Goal: Answer question/provide support: Share knowledge or assist other users

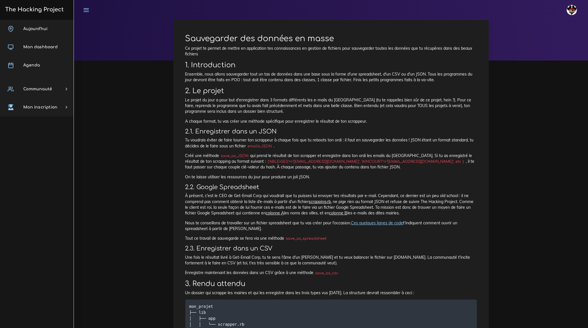
scroll to position [77, 0]
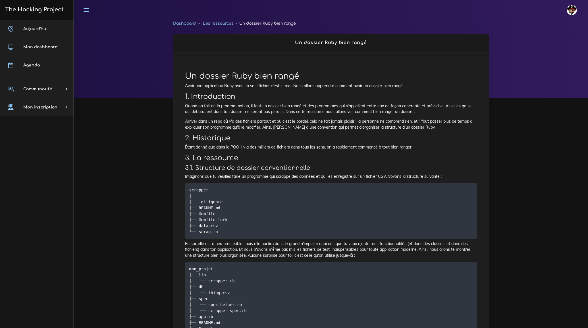
click at [332, 176] on p "Imaginons que tu veuilles faire un programme qui scrappe des données et qui les…" at bounding box center [331, 177] width 292 height 6
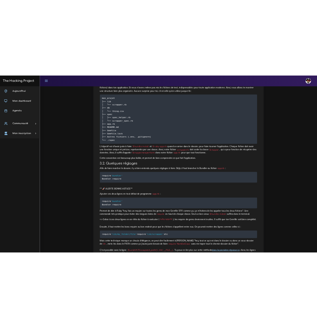
scroll to position [232, 0]
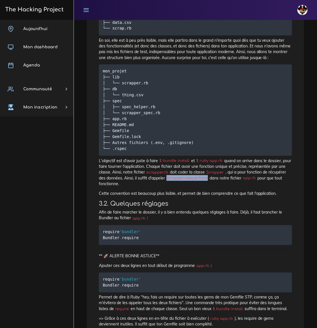
drag, startPoint x: 186, startPoint y: 178, endPoint x: 227, endPoint y: 180, distance: 40.7
click at [210, 180] on code "Scrapper.new.perform" at bounding box center [187, 179] width 45 height 6
copy code "Scrapper.new.perform"
click at [114, 170] on p "L'objectif est d'avoir juste à faire $ bundle install et $ ruby app.rb quand on…" at bounding box center [195, 172] width 193 height 29
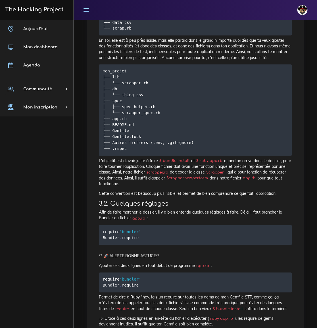
click at [206, 183] on p "L'objectif est d'avoir juste à faire $ bundle install et $ ruby app.rb quand on…" at bounding box center [195, 172] width 193 height 29
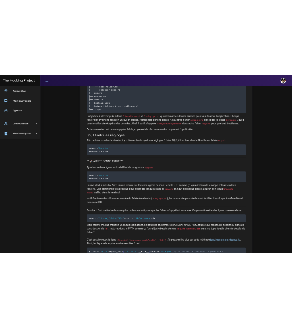
scroll to position [310, 0]
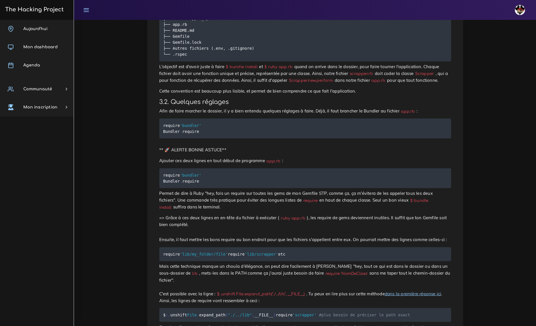
click at [112, 81] on div "Dashboard Les ressources Un dossier Ruby bien rangé Un dossier Ruby bien rangé …" at bounding box center [305, 315] width 462 height 1211
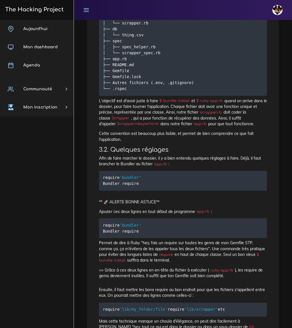
click at [88, 9] on icon at bounding box center [86, 10] width 6 height 6
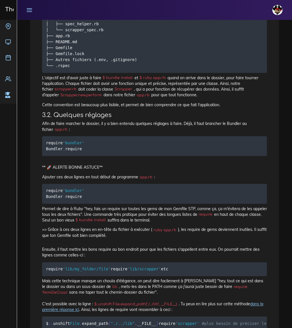
click at [201, 181] on div "Un dossier Ruby bien rangé Avoir une application Ruby avec un seul fichier c'es…" at bounding box center [154, 326] width 237 height 1141
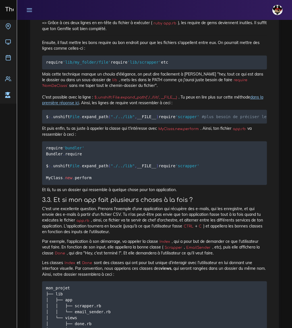
scroll to position [542, 0]
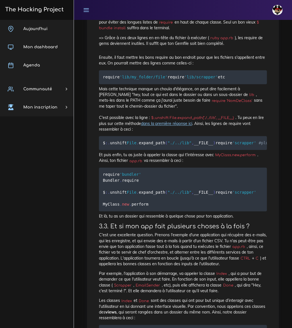
click at [274, 109] on div "Un dossier Ruby bien rangé Avoir une application Ruby avec un seul fichier c'es…" at bounding box center [183, 134] width 192 height 1234
click at [84, 9] on icon at bounding box center [86, 10] width 6 height 6
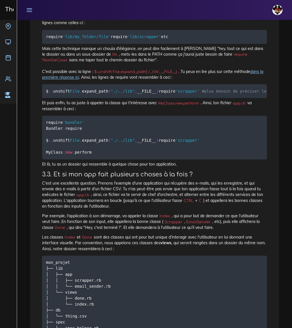
click at [28, 7] on icon at bounding box center [29, 10] width 6 height 6
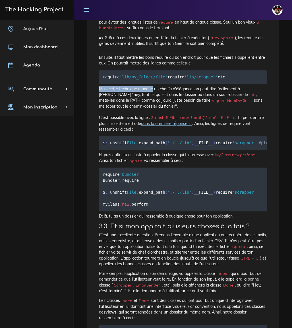
drag, startPoint x: 99, startPoint y: 99, endPoint x: 153, endPoint y: 101, distance: 53.4
click at [153, 101] on p "Mais cette technique manque un chouïa d'élégance, on peut dire facilement à Rub…" at bounding box center [183, 109] width 168 height 46
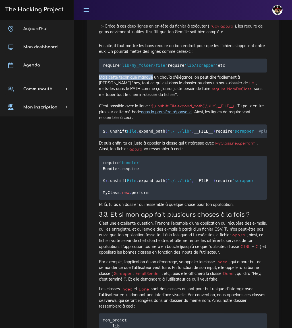
scroll to position [568, 0]
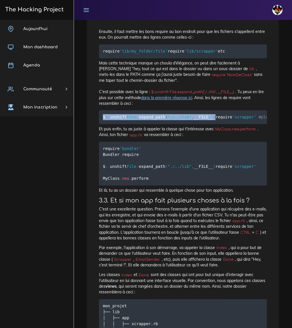
drag, startPoint x: 103, startPoint y: 128, endPoint x: 212, endPoint y: 128, distance: 109.1
click at [212, 124] on pre "$ : . unshift File . expand_path ( "./../lib" , __FILE__ ) require 'scrapper' #…" at bounding box center [183, 117] width 168 height 14
copy code "$ : . unshift File . expand_path ( "./../lib" , __FILE__ )"
click at [148, 124] on pre "$ : . unshift File . expand_path ( "./../lib" , __FILE__ ) require 'scrapper' #…" at bounding box center [183, 117] width 168 height 14
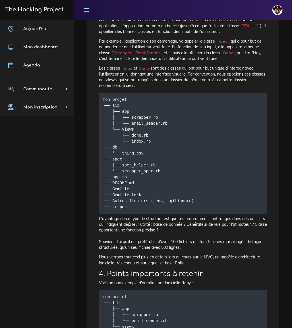
scroll to position [749, 0]
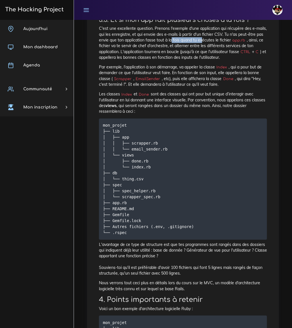
drag, startPoint x: 172, startPoint y: 63, endPoint x: 203, endPoint y: 61, distance: 30.8
click at [202, 60] on p "C'est une excellente question. Prenons l'exemple d'une application qui récupère…" at bounding box center [183, 43] width 168 height 35
click at [226, 145] on pre "mon_projet ├── lib │ ├── app │ │ ├── scrapper.rb │ │ └── email_sender.rb │ └── …" at bounding box center [183, 178] width 168 height 121
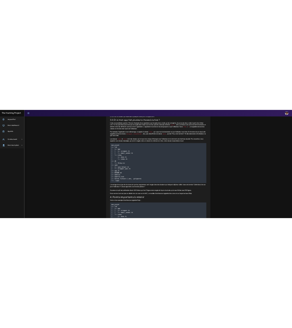
scroll to position [629, 0]
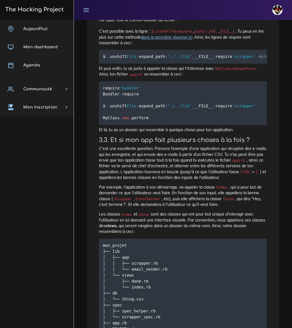
click at [275, 138] on div "Un dossier Ruby bien rangé Avoir une application Ruby avec un seul fichier c'es…" at bounding box center [183, 48] width 192 height 1234
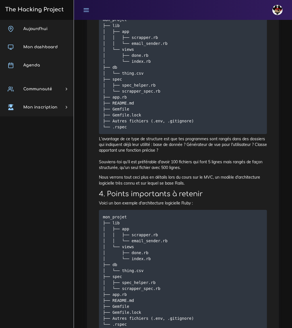
scroll to position [861, 0]
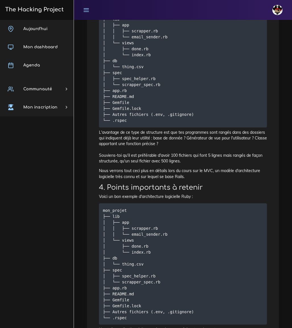
click at [228, 180] on p "Nous verrons tout ceci plus en détails lors du cours sur le MVC, un modèle d'ar…" at bounding box center [183, 174] width 168 height 12
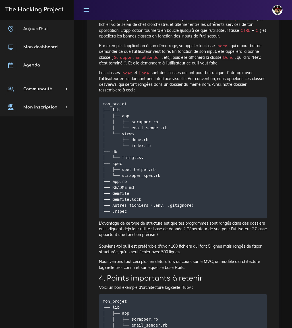
scroll to position [750, 0]
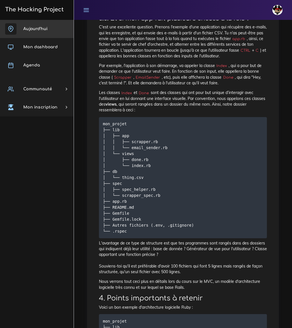
click at [34, 29] on span "Aujourd'hui" at bounding box center [35, 29] width 24 height 4
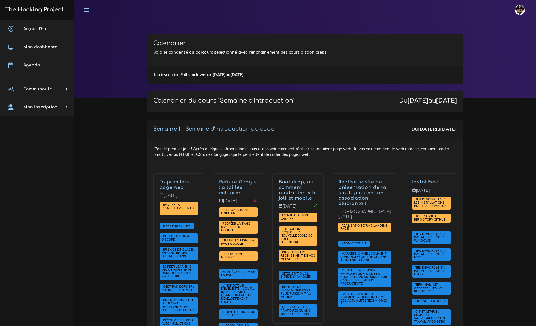
scroll to position [801, 0]
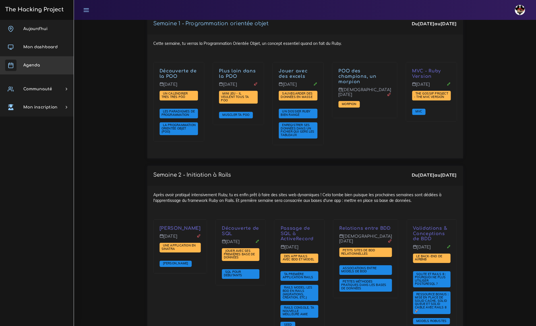
click at [35, 63] on span "Agenda" at bounding box center [31, 65] width 16 height 4
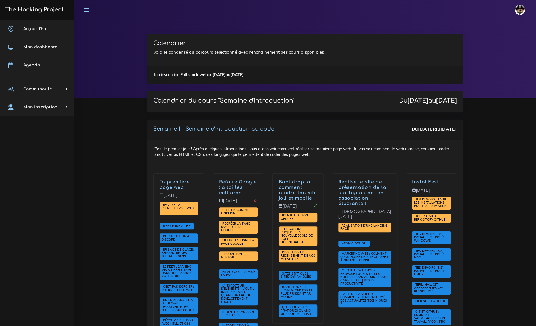
click at [34, 28] on span "Aujourd'hui" at bounding box center [35, 29] width 24 height 4
drag, startPoint x: 0, startPoint y: 0, endPoint x: 34, endPoint y: 28, distance: 43.6
click at [34, 28] on span "Aujourd'hui" at bounding box center [35, 29] width 24 height 4
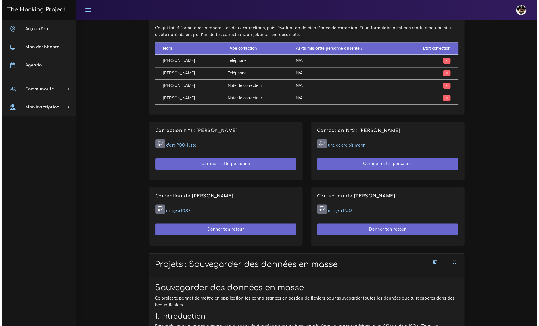
scroll to position [361, 0]
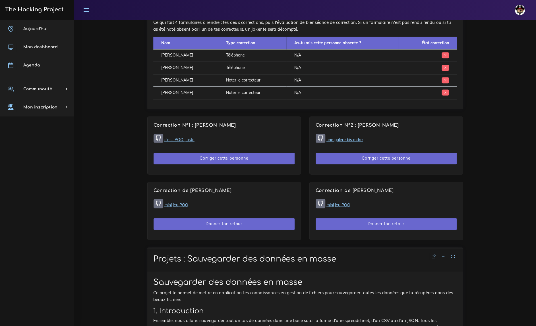
click at [223, 218] on button "Donner ton retour" at bounding box center [223, 224] width 141 height 12
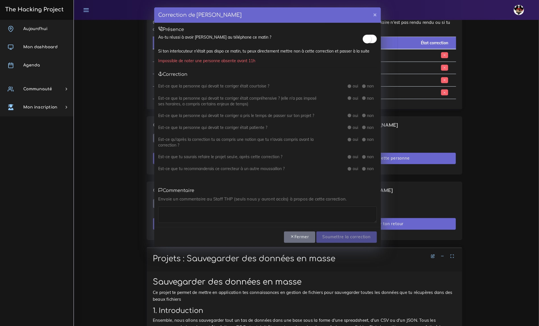
click at [371, 39] on small at bounding box center [367, 39] width 9 height 9
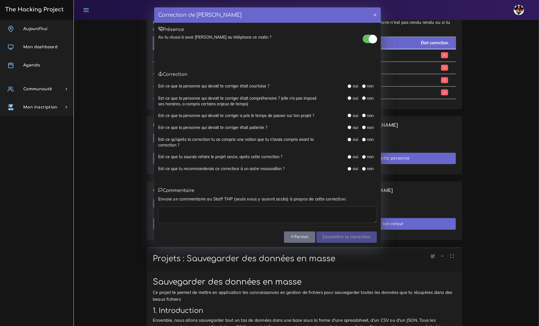
click at [350, 85] on input "radio" at bounding box center [350, 86] width 4 height 4
radio input "true"
click at [350, 99] on input "radio" at bounding box center [350, 98] width 4 height 4
radio input "true"
click at [350, 116] on input "radio" at bounding box center [350, 116] width 4 height 4
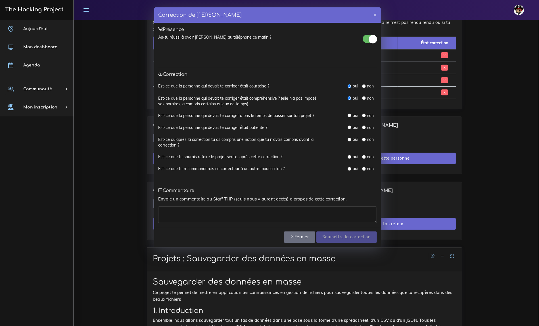
radio input "true"
click at [349, 127] on input "radio" at bounding box center [350, 128] width 4 height 4
radio input "true"
click at [349, 139] on input "radio" at bounding box center [350, 140] width 4 height 4
radio input "true"
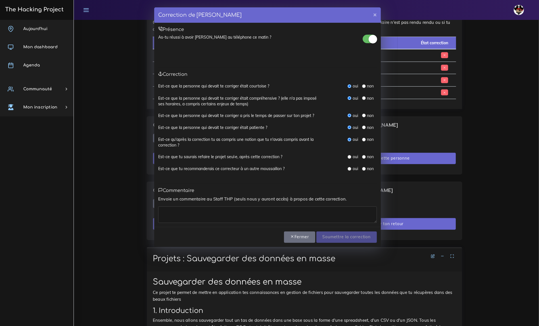
drag, startPoint x: 350, startPoint y: 156, endPoint x: 349, endPoint y: 167, distance: 11.4
click at [350, 156] on input "radio" at bounding box center [350, 157] width 4 height 4
radio input "true"
click at [348, 169] on input "radio" at bounding box center [350, 169] width 4 height 4
radio input "true"
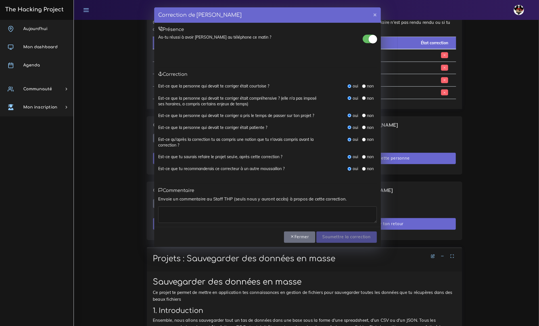
click at [194, 211] on textarea at bounding box center [267, 215] width 219 height 16
type textarea "T"
type textarea "très bien"
click at [355, 236] on input "Soumettre la correction" at bounding box center [347, 238] width 61 height 12
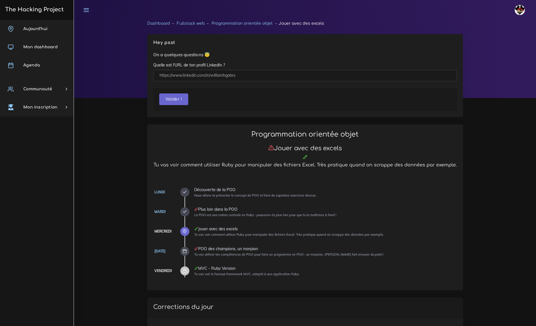
scroll to position [361, 0]
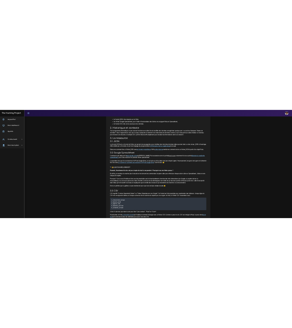
scroll to position [129, 0]
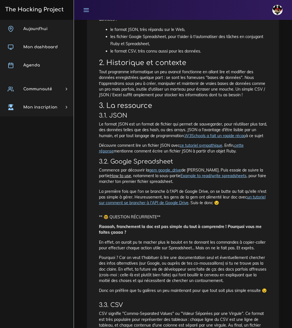
click at [212, 80] on p "Tout programme informatique un peu avancé fonctionne en allant lire et modifier…" at bounding box center [183, 83] width 168 height 29
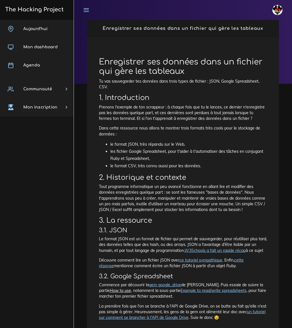
scroll to position [26, 0]
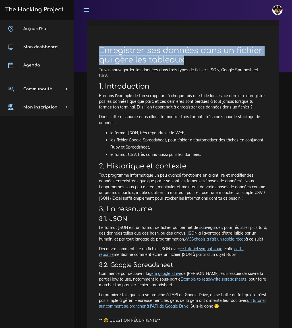
drag, startPoint x: 99, startPoint y: 57, endPoint x: 190, endPoint y: 67, distance: 90.9
click at [190, 65] on h1 "Enregistrer ses données dans un fichier qui gère les tableaux" at bounding box center [183, 55] width 168 height 19
copy h1 "Enregistrer ses données dans un fichier qui gère les tableaux"
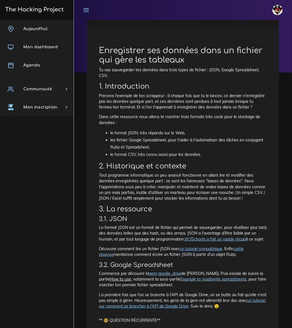
click at [188, 120] on div "Enregistrer ses données dans un fichier qui gère les tableaux Tu vas sauvegarde…" at bounding box center [183, 315] width 180 height 550
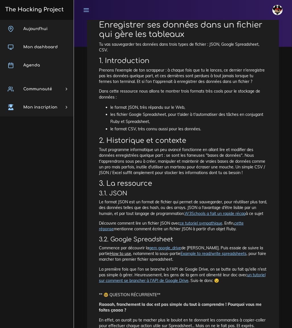
scroll to position [51, 0]
click at [230, 172] on p "Tout programme informatique un peu avancé fonctionne en allant lire et modifier…" at bounding box center [183, 161] width 168 height 29
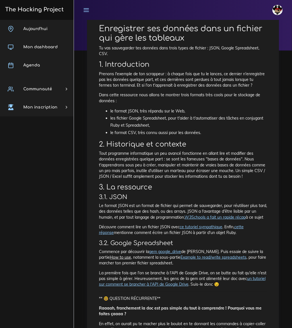
scroll to position [0, 0]
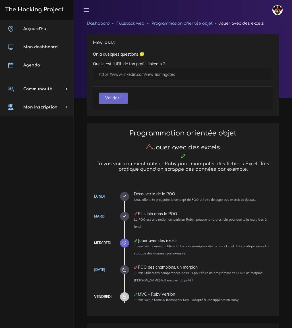
scroll to position [361, 0]
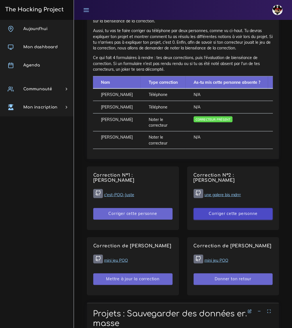
click at [240, 215] on button "Corriger cette personne" at bounding box center [233, 214] width 79 height 12
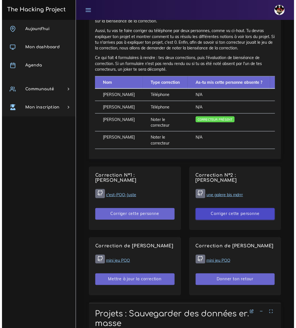
scroll to position [355, 0]
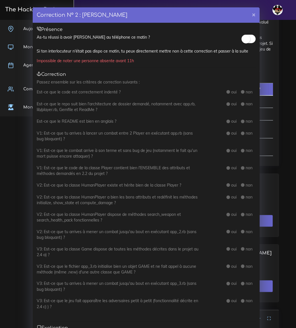
click at [244, 39] on small at bounding box center [246, 39] width 9 height 9
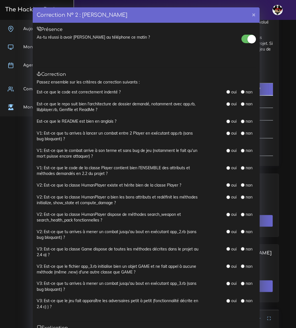
click at [226, 91] on input "radio" at bounding box center [228, 92] width 4 height 4
radio input "true"
click at [226, 104] on input "radio" at bounding box center [228, 104] width 4 height 4
radio input "true"
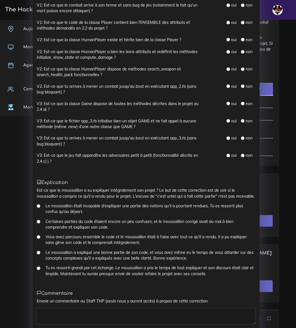
scroll to position [167, 0]
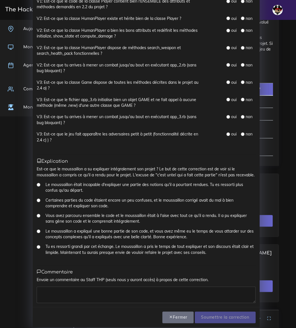
click at [37, 232] on input "Le moussaillon a expliqué une bonne partie de son code, et vous avez même eu le…" at bounding box center [39, 232] width 4 height 4
radio input "true"
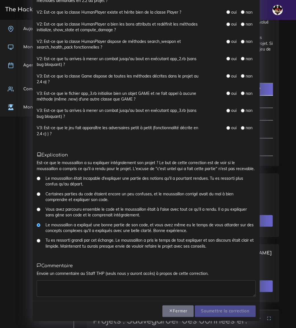
click at [52, 286] on textarea at bounding box center [146, 288] width 219 height 16
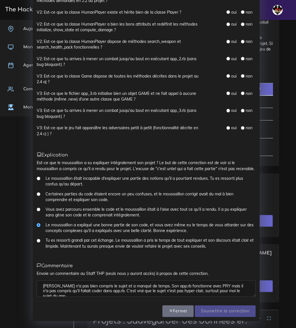
scroll to position [2, 0]
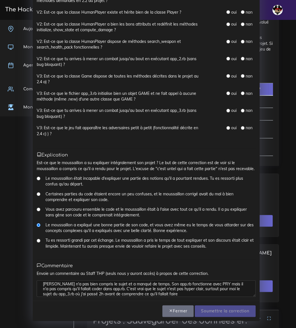
drag, startPoint x: 77, startPoint y: 257, endPoint x: 89, endPoint y: 293, distance: 38.0
click at [89, 293] on textarea "Marc n'a pas bien compris le sujet et a manqué de temps. Son app.rb fonctionne …" at bounding box center [146, 288] width 219 height 16
click at [88, 295] on textarea "Marc n'a pas bien compris le sujet et a manqué de temps. Son app.rb fonctionne …" at bounding box center [146, 288] width 219 height 16
click at [102, 293] on textarea "Marc n'a pas bien compris le sujet et a manqué de temps. Son app.rb fonctionne …" at bounding box center [146, 288] width 219 height 16
click at [187, 294] on textarea "Marc n'a pas bien compris le sujet et a manqué de temps. Son app.rb fonctionne …" at bounding box center [146, 288] width 219 height 16
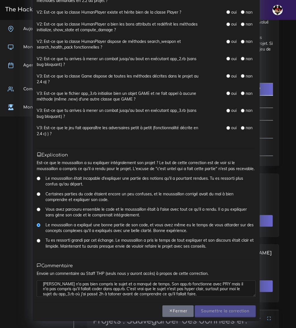
type textarea "Marc n'a pas bien compris le sujet et a manqué de temps. Son app.rb fonctionne …"
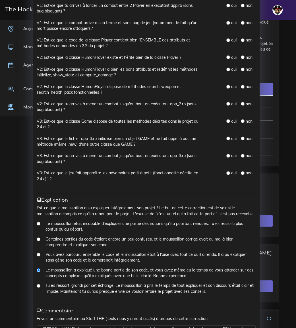
scroll to position [96, 0]
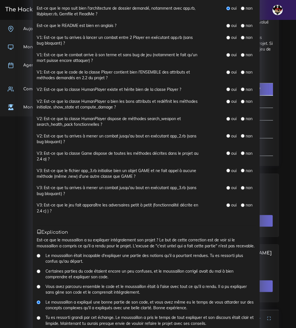
click at [241, 205] on input "radio" at bounding box center [243, 205] width 4 height 4
radio input "true"
click at [241, 187] on input "radio" at bounding box center [243, 188] width 4 height 4
radio input "true"
click at [241, 170] on input "radio" at bounding box center [243, 171] width 4 height 4
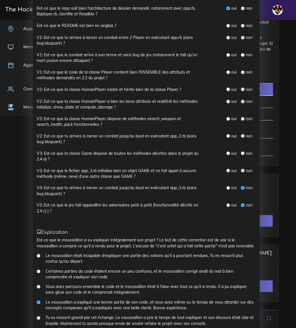
radio input "true"
click at [241, 152] on input "radio" at bounding box center [243, 153] width 4 height 4
radio input "true"
click at [241, 134] on div "non" at bounding box center [247, 136] width 12 height 6
click at [241, 118] on input "radio" at bounding box center [243, 119] width 4 height 4
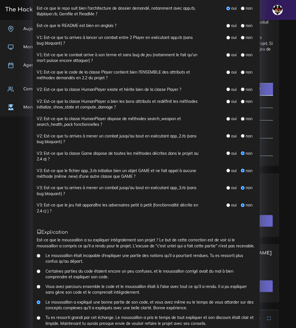
radio input "true"
click at [241, 136] on input "radio" at bounding box center [243, 136] width 4 height 4
radio input "true"
click at [241, 101] on input "radio" at bounding box center [243, 102] width 4 height 4
radio input "true"
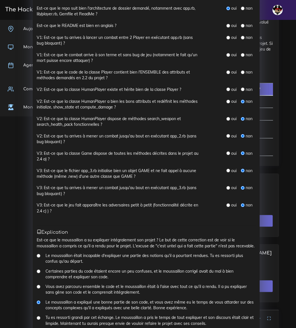
click at [241, 89] on input "radio" at bounding box center [243, 90] width 4 height 4
radio input "true"
click at [226, 72] on input "radio" at bounding box center [228, 72] width 4 height 4
radio input "true"
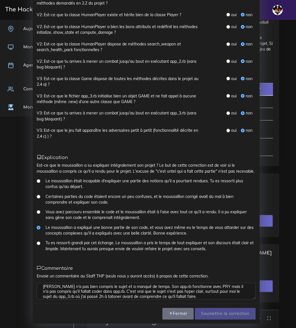
scroll to position [173, 0]
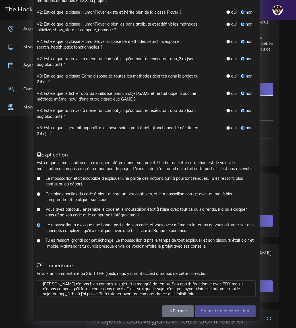
click at [112, 287] on textarea "Marc n'a pas bien compris le sujet et a manqué de temps. Son app.rb fonctionne …" at bounding box center [146, 288] width 219 height 16
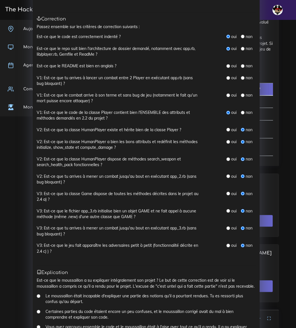
scroll to position [0, 0]
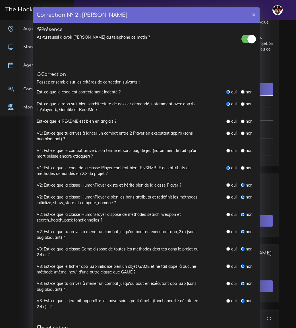
type textarea "[PERSON_NAME] n'a pas bien compris le sujet et a manqué de temps. Son app.rb fo…"
click at [241, 121] on input "radio" at bounding box center [243, 122] width 4 height 4
radio input "true"
click at [226, 133] on input "radio" at bounding box center [228, 134] width 4 height 4
radio input "true"
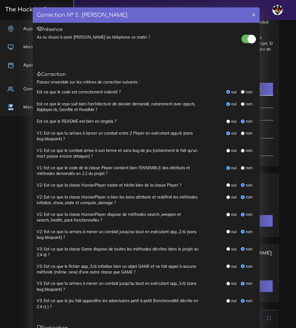
click at [226, 151] on input "radio" at bounding box center [228, 151] width 4 height 4
radio input "true"
click at [241, 134] on input "radio" at bounding box center [243, 134] width 4 height 4
radio input "true"
click at [171, 223] on label "V2: Est-ce que la classe HumanPlayer dispose de méthodes search_weapon et searc…" at bounding box center [118, 218] width 162 height 12
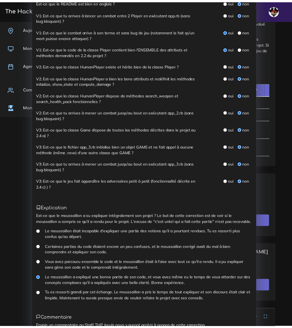
scroll to position [173, 0]
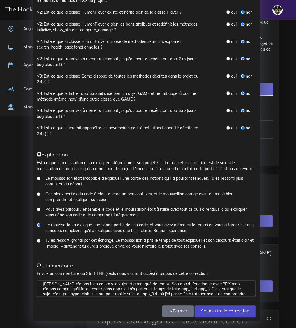
click at [217, 311] on input "Soumettre la correction" at bounding box center [225, 311] width 61 height 12
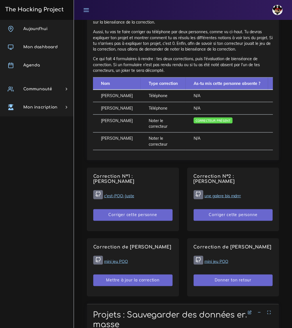
scroll to position [387, 0]
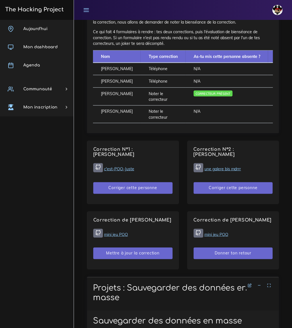
click at [217, 171] on link "une galere bis mdrrr" at bounding box center [222, 169] width 37 height 5
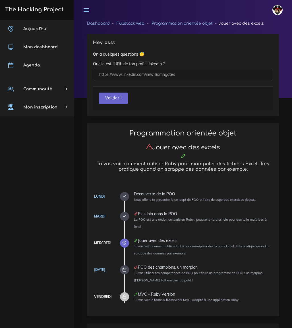
scroll to position [354, 0]
